Goal: Information Seeking & Learning: Learn about a topic

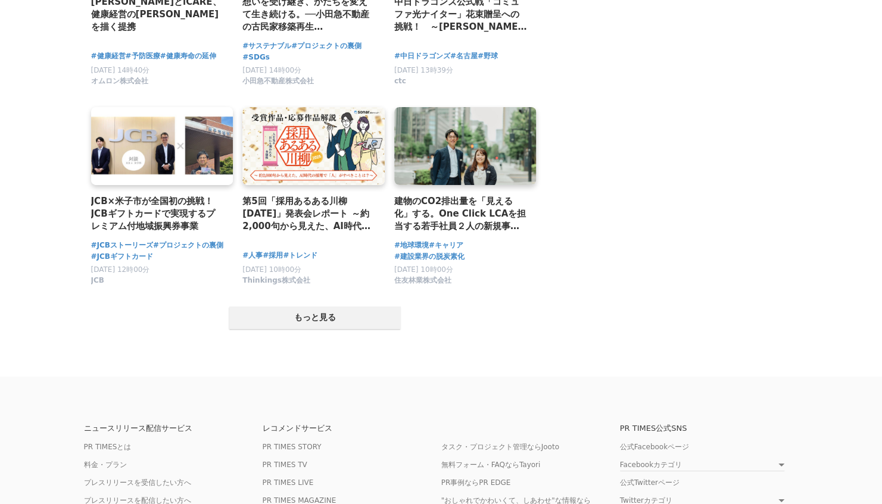
scroll to position [2287, 0]
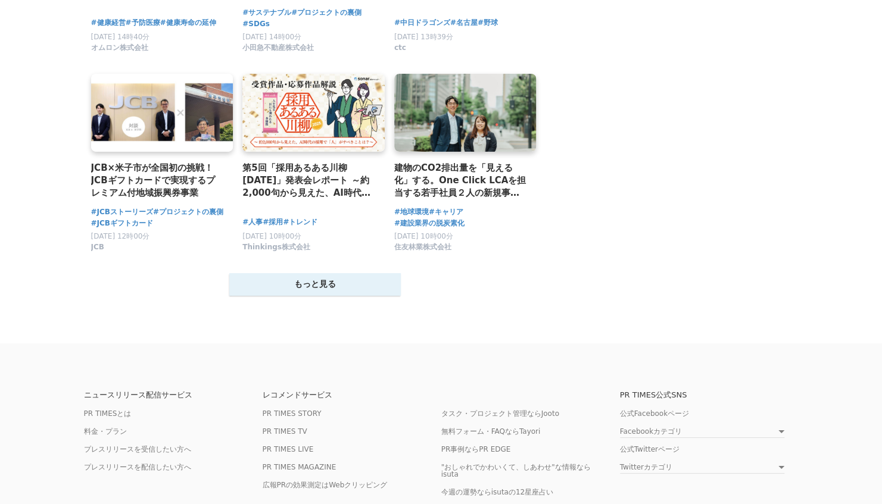
click at [260, 288] on button "もっと見る" at bounding box center [315, 284] width 172 height 23
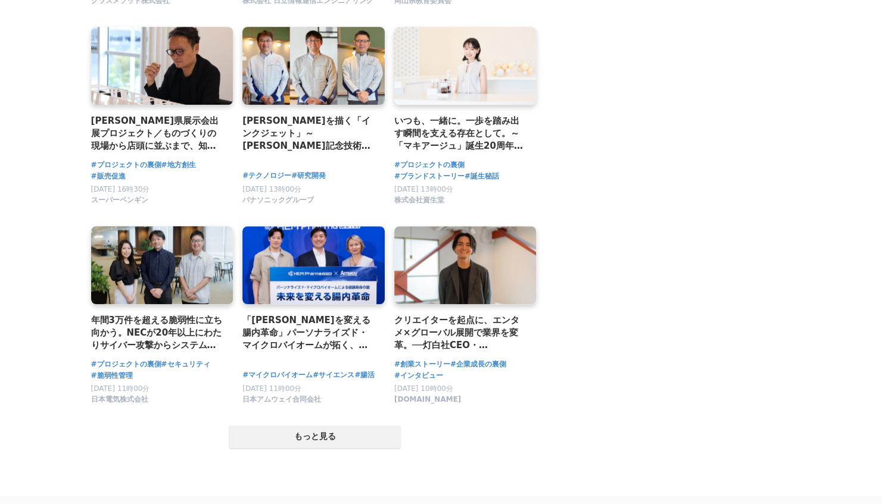
scroll to position [3335, 0]
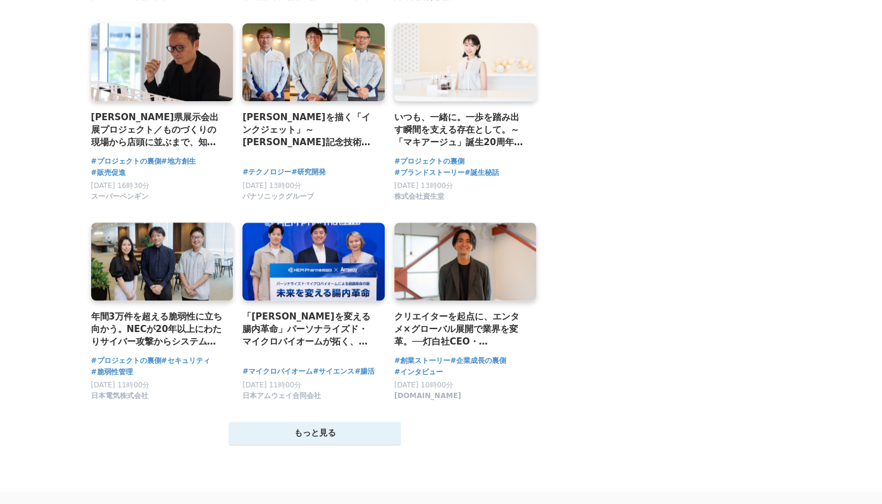
click at [285, 430] on button "もっと見る" at bounding box center [315, 433] width 172 height 23
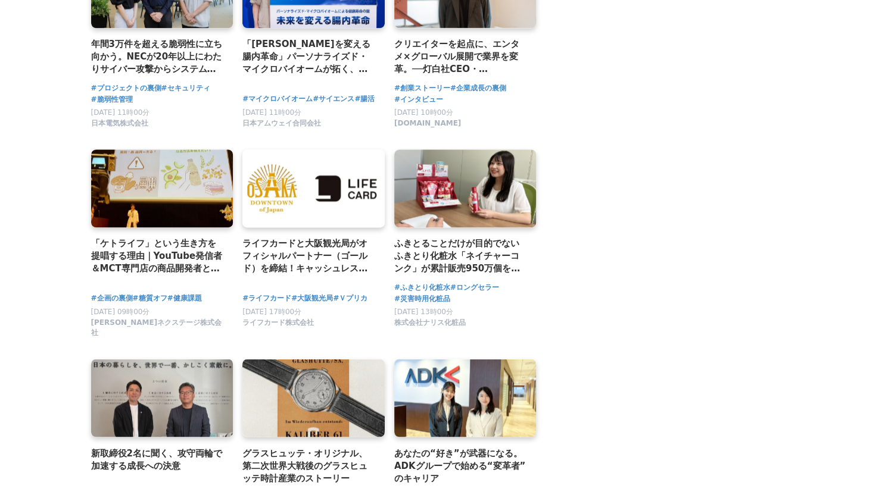
scroll to position [0, 0]
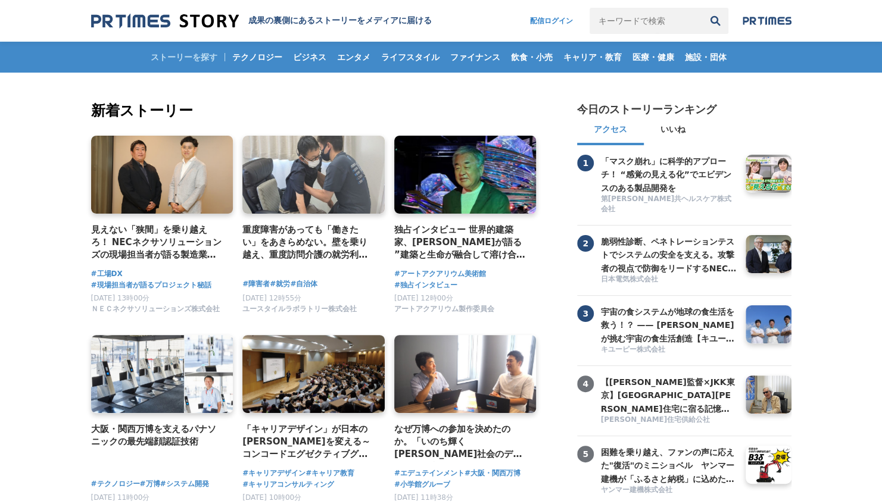
click at [614, 11] on input "キーワードで検索" at bounding box center [646, 21] width 113 height 26
type input "行方市"
click at [702, 8] on button "検索" at bounding box center [715, 21] width 26 height 26
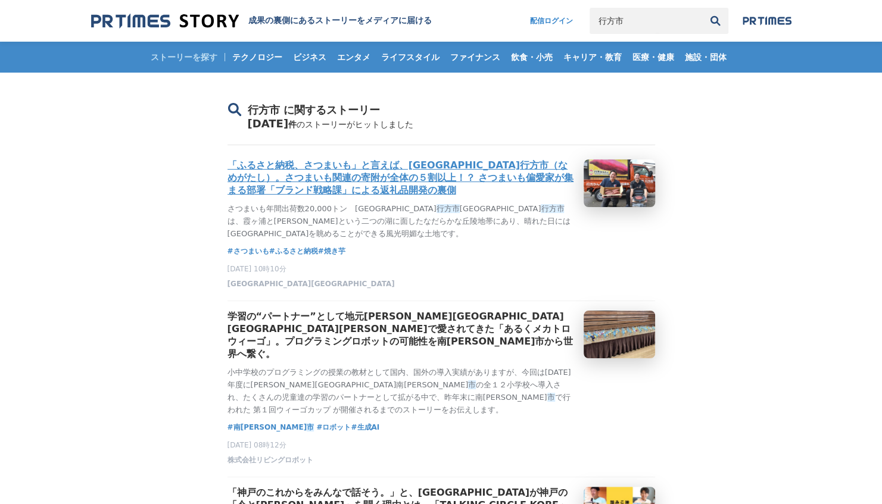
click at [419, 179] on h3 "「ふるさと納税、さつまいも」と言えば、茨城県行方市（なめがたし）。さつまいも関連の寄附が全体の５割以上！？ さつまいも偏愛家が集まる部署「ブランド戦略課」によ…" at bounding box center [400, 179] width 347 height 38
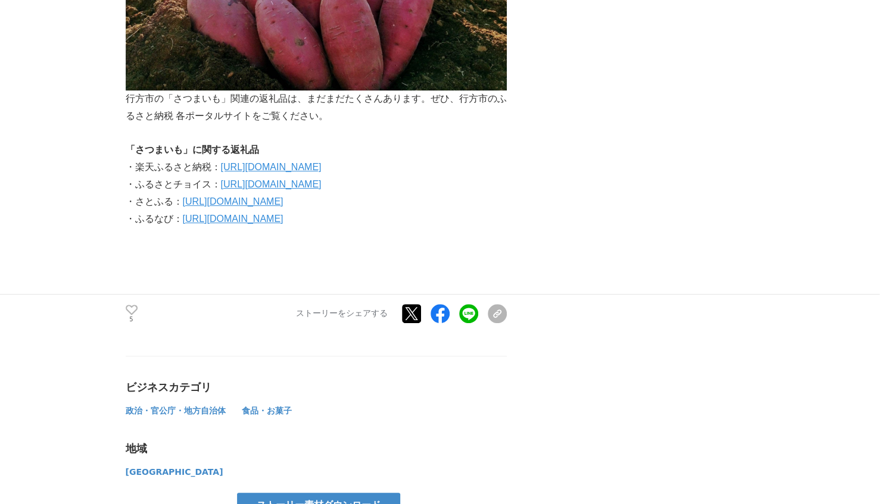
scroll to position [5479, 0]
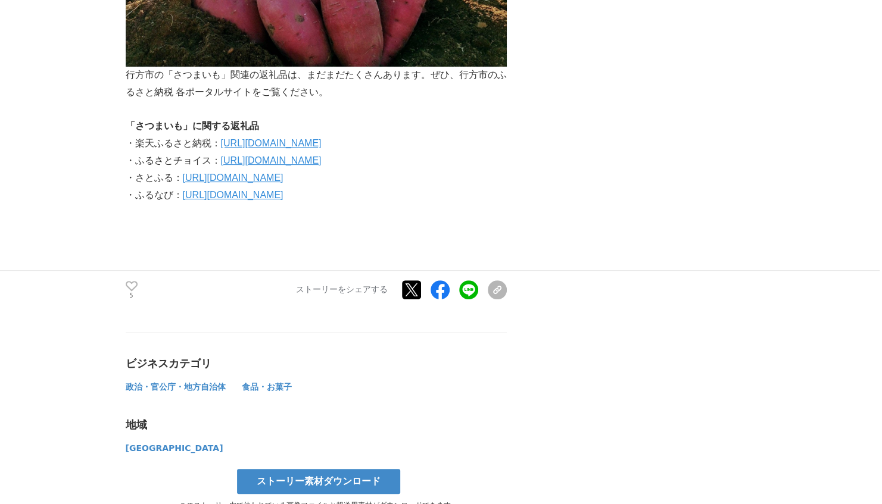
click at [322, 139] on link "https://search.rakuten.co.jp/search/mall/%E3%81%95%E3%81%A4%E3%81%BE%E3%81%84%E…" at bounding box center [271, 143] width 101 height 10
